Goal: Task Accomplishment & Management: Use online tool/utility

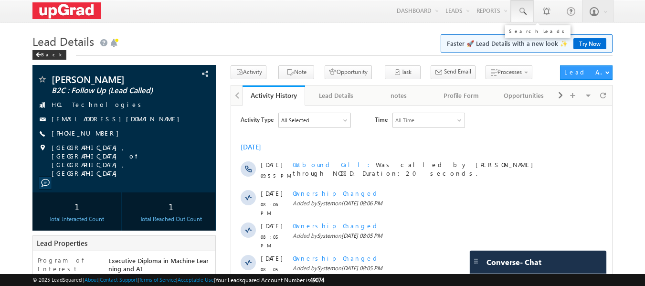
click at [519, 16] on span at bounding box center [522, 12] width 10 height 10
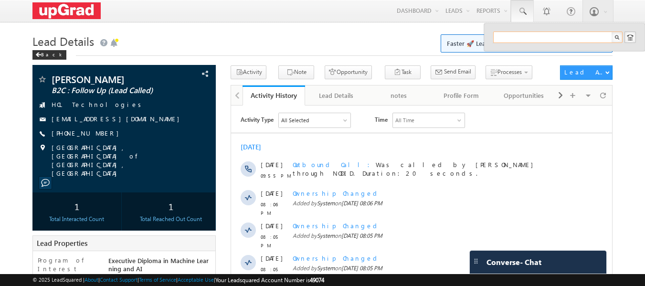
paste input "prernakale0205@gmail.com"
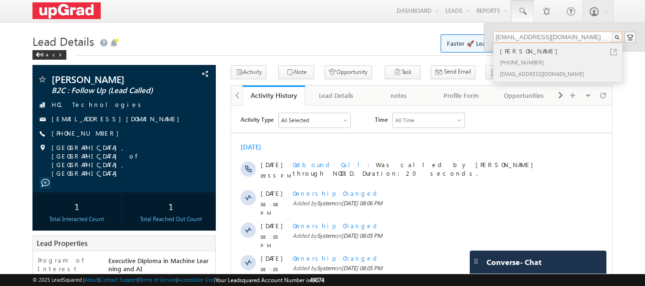
type input "prernakale0205@gmail.com"
click at [518, 60] on div "[PHONE_NUMBER]" at bounding box center [562, 61] width 128 height 11
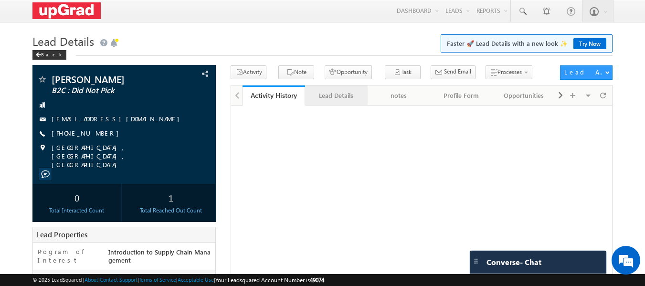
click at [321, 94] on div "Lead Details" at bounding box center [336, 95] width 46 height 11
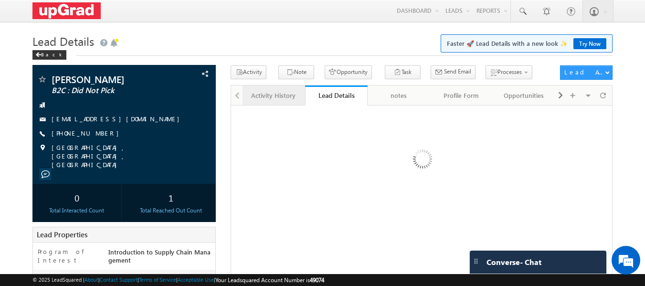
click at [262, 101] on div "Activity History" at bounding box center [273, 95] width 46 height 11
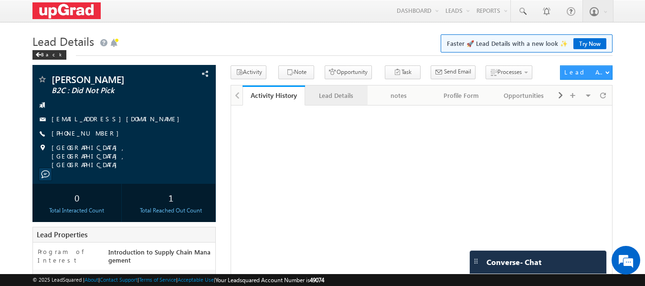
click at [325, 97] on div "Lead Details" at bounding box center [336, 95] width 46 height 11
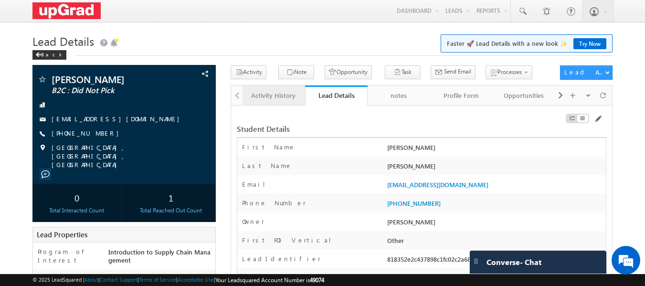
click at [271, 93] on div "Activity History" at bounding box center [273, 95] width 46 height 11
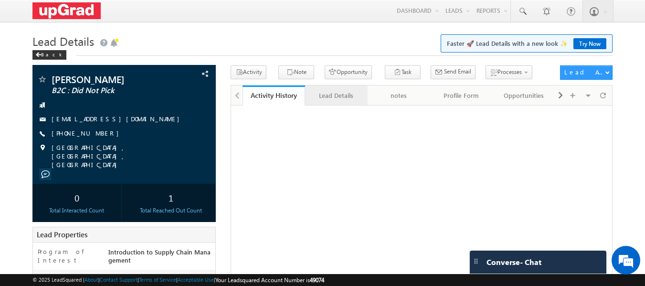
click at [330, 98] on div "Lead Details" at bounding box center [336, 95] width 46 height 11
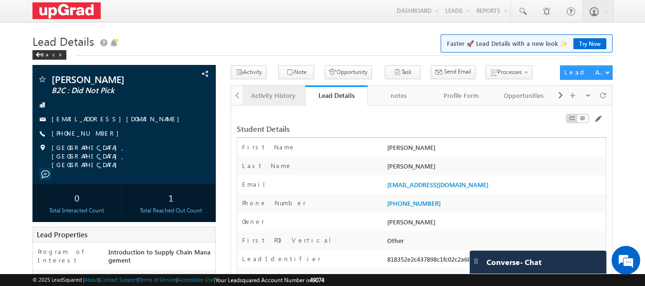
click at [269, 98] on div "Activity History" at bounding box center [273, 95] width 46 height 11
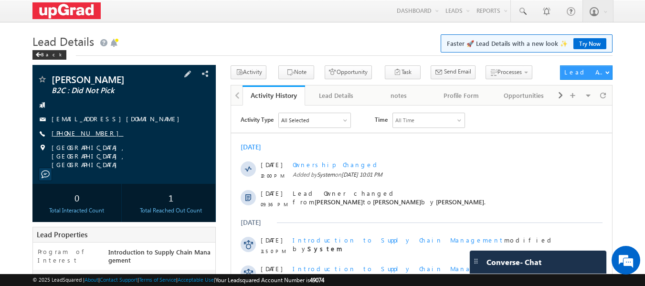
click at [76, 130] on link "+91-8197004970" at bounding box center [88, 133] width 72 height 8
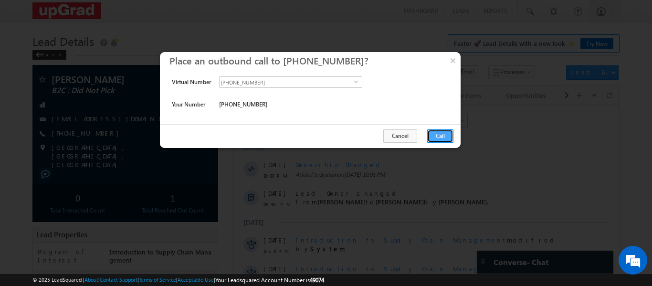
click at [445, 141] on button "Call" at bounding box center [440, 135] width 26 height 13
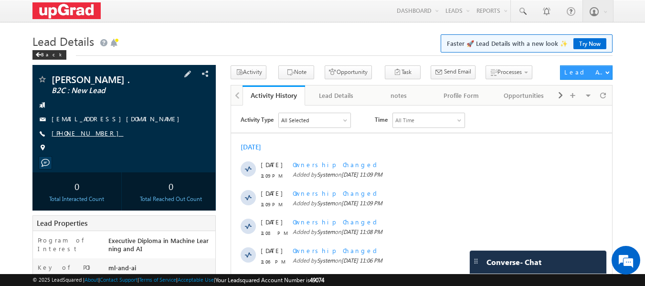
click at [77, 133] on link "+91-9652813703" at bounding box center [88, 133] width 72 height 8
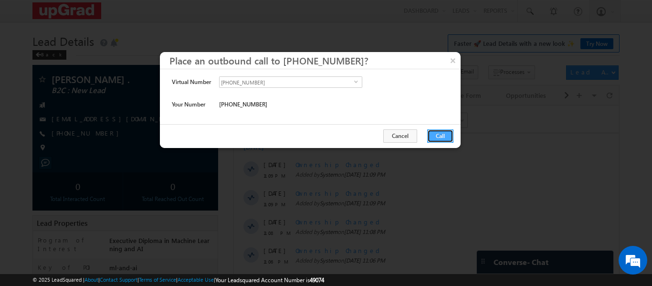
click at [437, 141] on button "Call" at bounding box center [440, 135] width 26 height 13
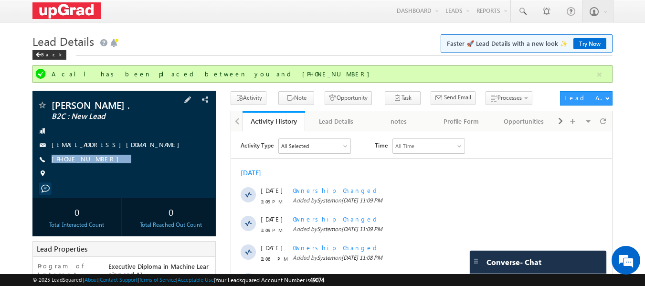
drag, startPoint x: 125, startPoint y: 164, endPoint x: 112, endPoint y: 171, distance: 15.4
click at [112, 171] on div "Mohmed Moin . B2C : New Lead moin.ablia@gmail.com +91-9652813703" at bounding box center [124, 141] width 174 height 83
copy div "+91-9652813703"
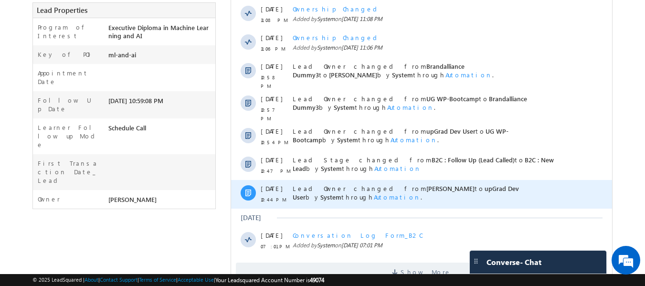
scroll to position [280, 0]
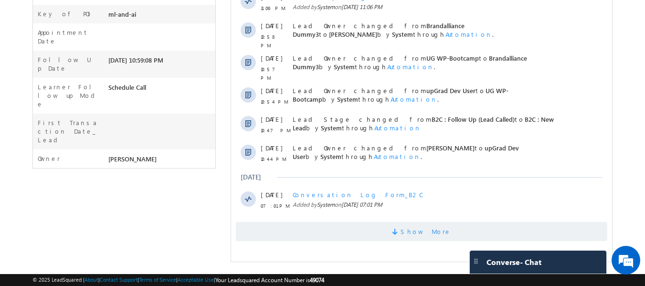
click at [422, 226] on span "Show More" at bounding box center [425, 231] width 51 height 19
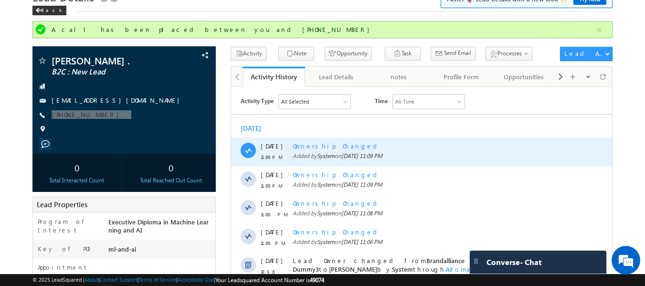
scroll to position [42, 0]
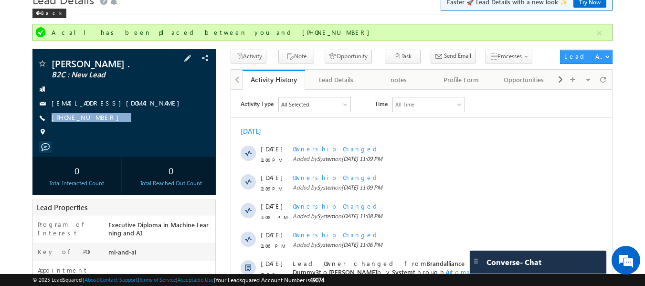
drag, startPoint x: 120, startPoint y: 117, endPoint x: 104, endPoint y: 128, distance: 19.9
click at [104, 128] on div "Mohmed Moin . B2C : New Lead moin.ablia@gmail.com +91-9652813703" at bounding box center [124, 100] width 174 height 83
copy div "+91-9652813703"
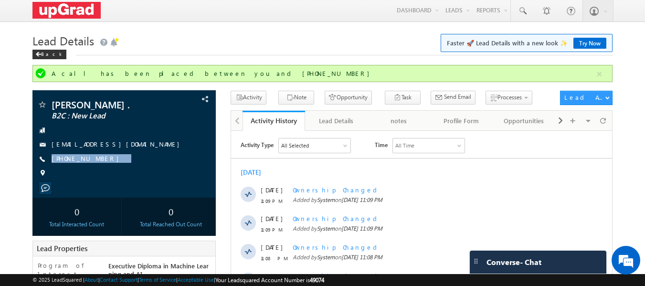
scroll to position [0, 0]
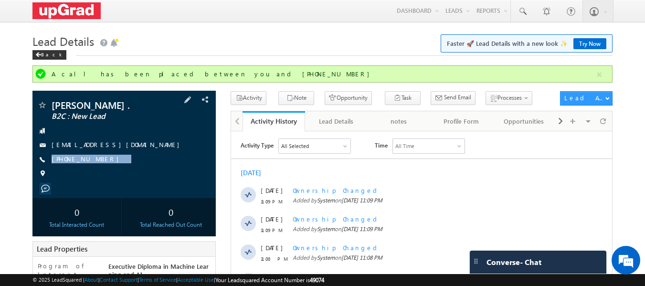
drag, startPoint x: 128, startPoint y: 158, endPoint x: 110, endPoint y: 168, distance: 20.5
click at [110, 168] on div "Mohmed Moin . B2C : New Lead moin.ablia@gmail.com +91-9652813703" at bounding box center [124, 141] width 174 height 83
copy div "+91-9652813703"
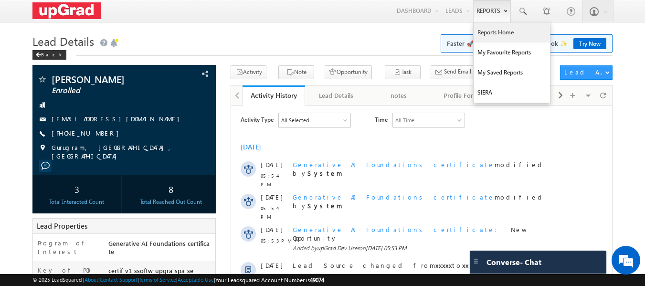
click at [497, 34] on link "Reports Home" at bounding box center [511, 32] width 76 height 20
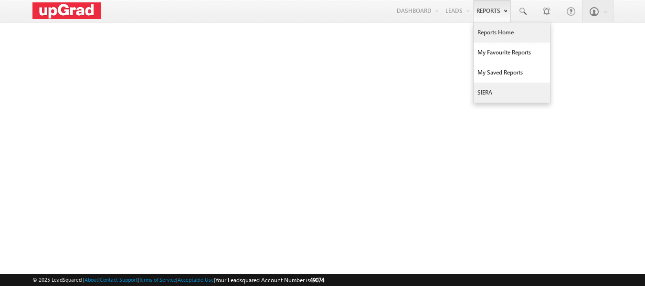
click at [493, 85] on link "SIERA" at bounding box center [511, 93] width 76 height 20
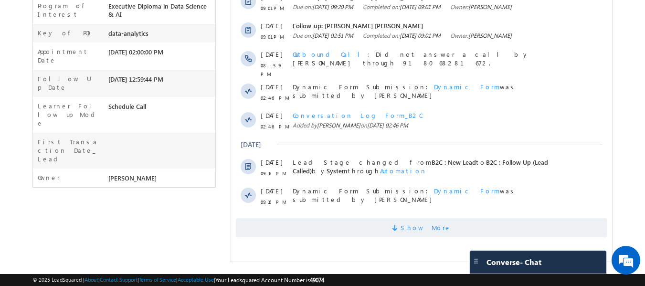
click at [394, 220] on span "Show More" at bounding box center [421, 227] width 371 height 19
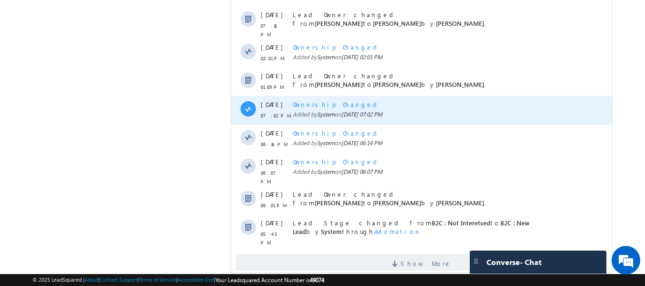
scroll to position [527, 0]
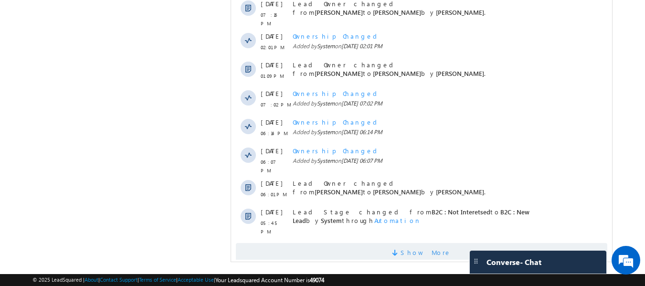
click at [406, 243] on span "Show More" at bounding box center [421, 252] width 371 height 19
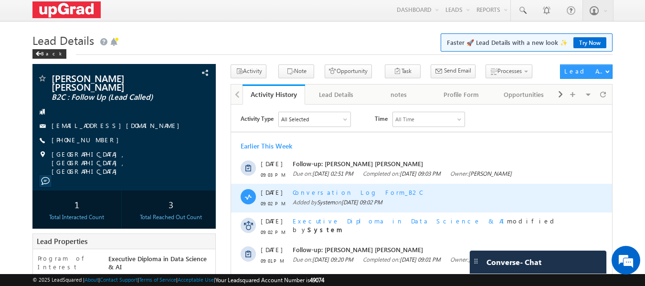
scroll to position [0, 0]
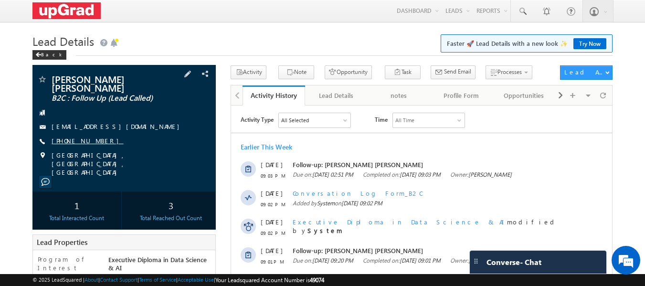
click at [70, 136] on link "[PHONE_NUMBER]" at bounding box center [88, 140] width 72 height 8
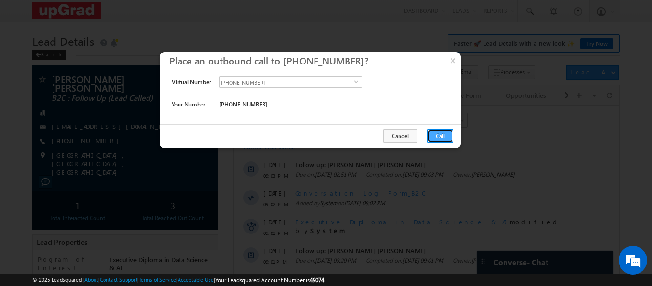
click at [444, 135] on button "Call" at bounding box center [440, 135] width 26 height 13
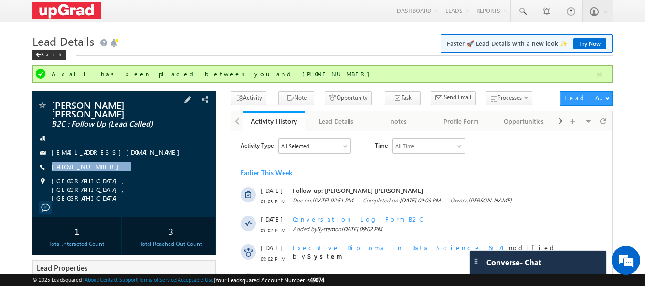
drag, startPoint x: 111, startPoint y: 163, endPoint x: 102, endPoint y: 167, distance: 9.8
click at [102, 167] on div "[PERSON_NAME] [PERSON_NAME] B2C : Follow Up (Lead Called) [EMAIL_ADDRESS][DOMAI…" at bounding box center [124, 151] width 174 height 102
copy div "[PHONE_NUMBER]"
